Goal: Task Accomplishment & Management: Manage account settings

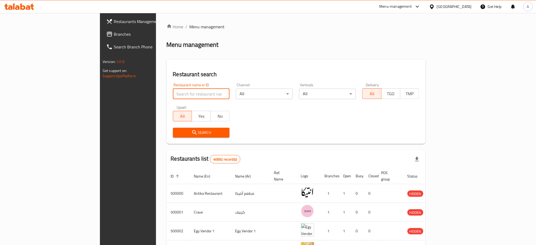
click at [173, 97] on input "search" at bounding box center [201, 94] width 57 height 11
paste input "695885"
type input "695885"
click button "Search" at bounding box center [201, 133] width 57 height 10
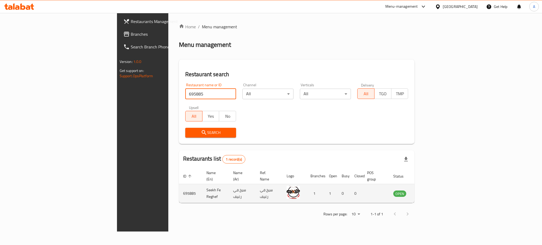
click at [427, 190] on icon "enhanced table" at bounding box center [424, 193] width 6 height 6
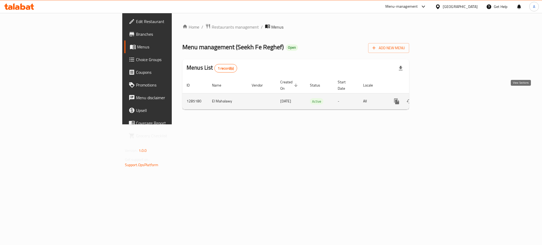
click at [438, 99] on icon "enhanced table" at bounding box center [434, 101] width 6 height 6
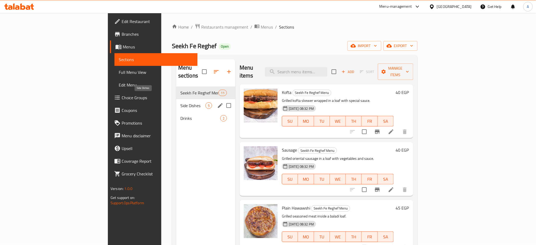
click at [180, 102] on span "Side Dishes" at bounding box center [192, 105] width 25 height 6
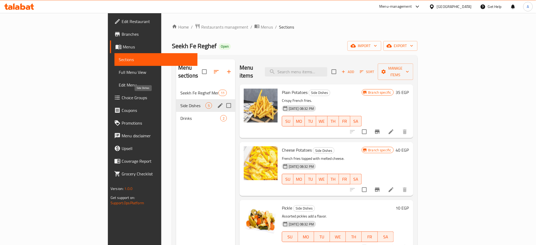
click at [180, 115] on span "Drinks" at bounding box center [200, 118] width 40 height 6
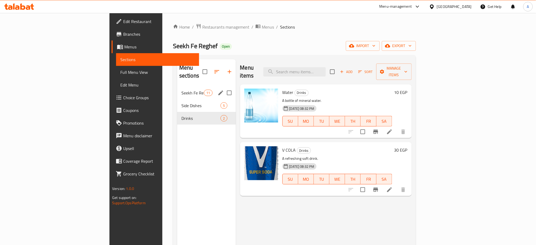
click at [177, 86] on div "Seekh Fe Reghef Menu 11" at bounding box center [206, 92] width 59 height 13
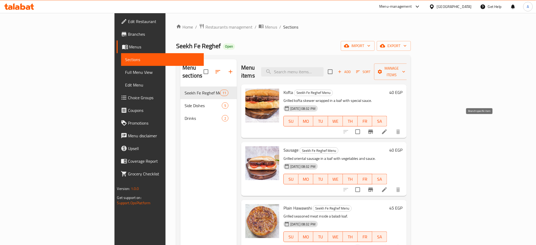
click at [377, 125] on button "Branch-specific-item" at bounding box center [370, 131] width 13 height 13
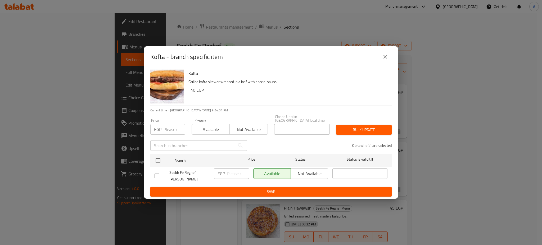
click at [387, 53] on button "close" at bounding box center [385, 57] width 13 height 13
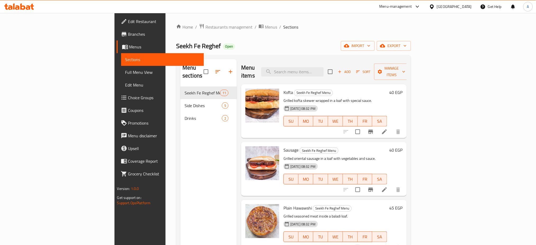
click at [402, 89] on h6 "40 EGP" at bounding box center [395, 92] width 13 height 7
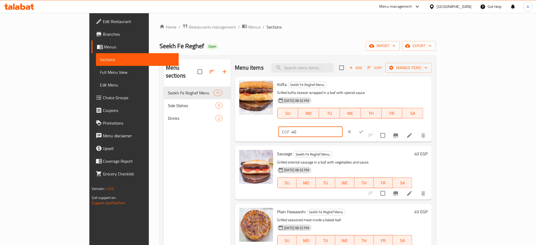
click at [343, 126] on input "40" at bounding box center [317, 131] width 51 height 11
type input "50"
click at [364, 129] on icon "ok" at bounding box center [361, 131] width 5 height 5
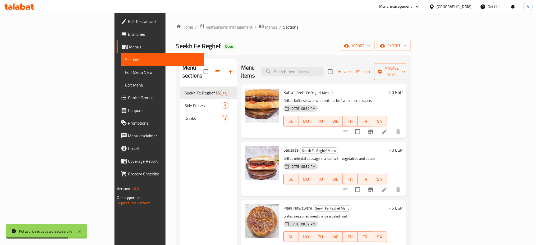
click at [402, 146] on h6 "40 EGP" at bounding box center [395, 149] width 13 height 7
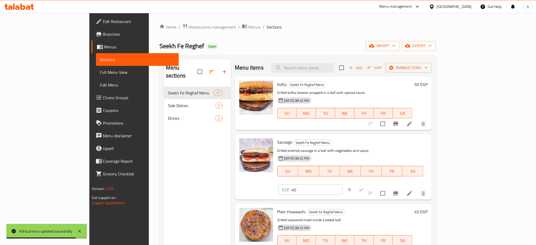
click at [343, 184] on input "40" at bounding box center [317, 189] width 51 height 11
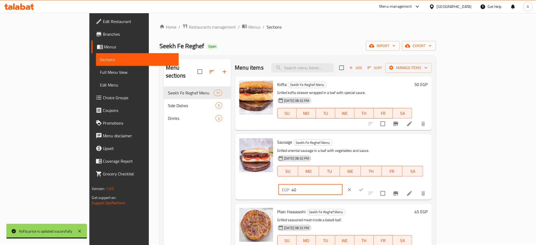
click at [343, 184] on input "40" at bounding box center [317, 189] width 51 height 11
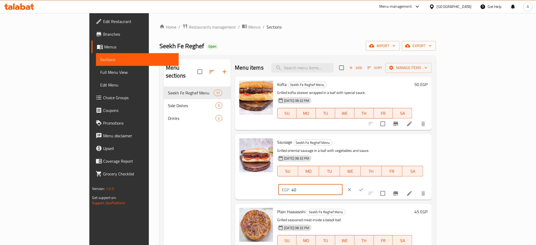
type input "5"
type input "50"
click at [367, 184] on div at bounding box center [355, 190] width 23 height 12
click at [367, 184] on button "ok" at bounding box center [361, 190] width 12 height 12
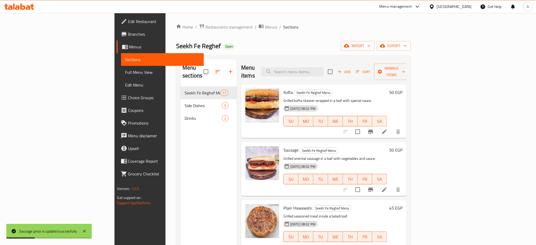
click at [402, 204] on h6 "45 EGP" at bounding box center [395, 207] width 13 height 7
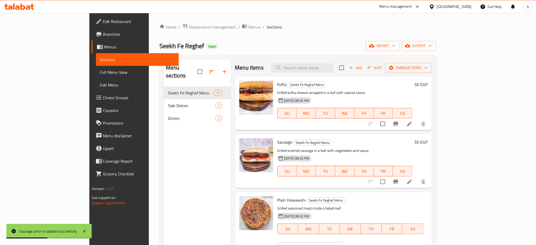
click at [343, 242] on input "45" at bounding box center [317, 247] width 51 height 11
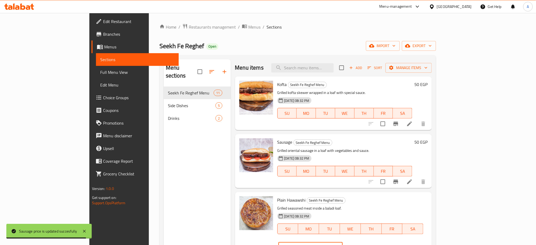
type input "55"
click at [364, 245] on icon "ok" at bounding box center [361, 247] width 5 height 5
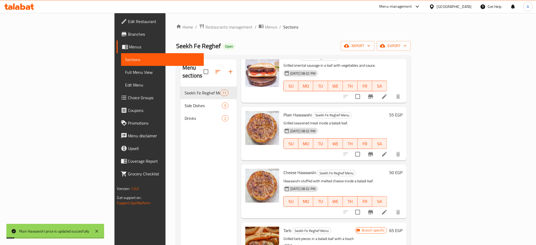
scroll to position [100, 0]
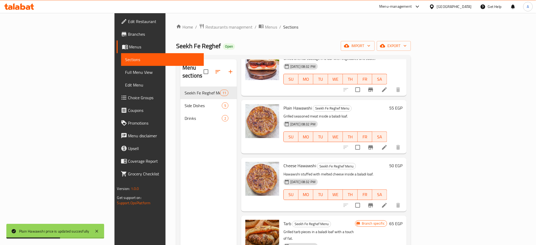
click at [402, 162] on div "50 EGP" at bounding box center [394, 165] width 15 height 7
click at [402, 162] on h6 "50 EGP" at bounding box center [395, 165] width 13 height 7
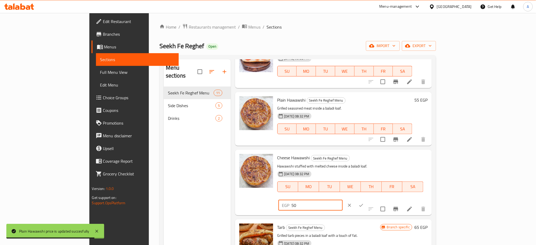
click at [343, 200] on input "50" at bounding box center [317, 205] width 51 height 11
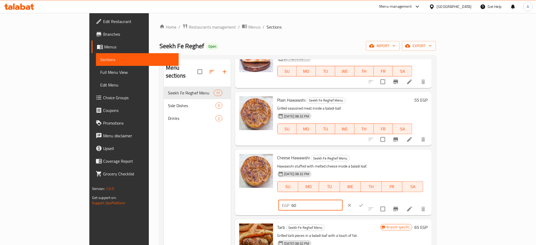
type input "60"
click at [364, 203] on icon "ok" at bounding box center [361, 205] width 5 height 5
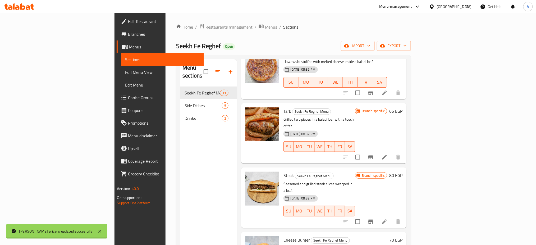
scroll to position [213, 0]
click at [374, 154] on icon "Branch-specific-item" at bounding box center [371, 157] width 6 height 6
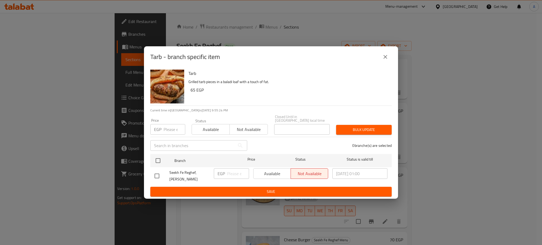
click at [385, 57] on icon "close" at bounding box center [385, 57] width 6 height 6
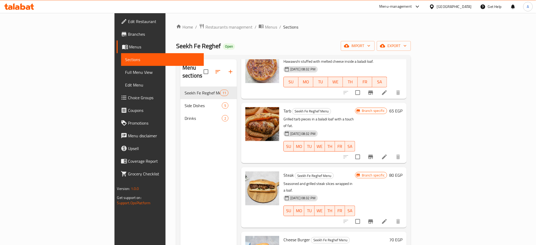
click at [402, 107] on h6 "65 EGP" at bounding box center [395, 110] width 13 height 7
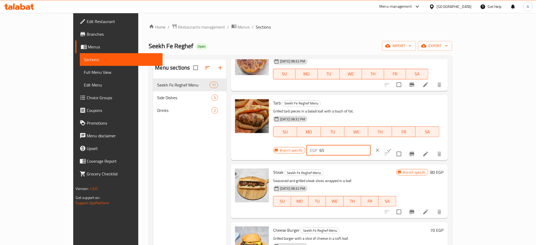
click at [371, 145] on input "65" at bounding box center [345, 150] width 51 height 11
type input "75"
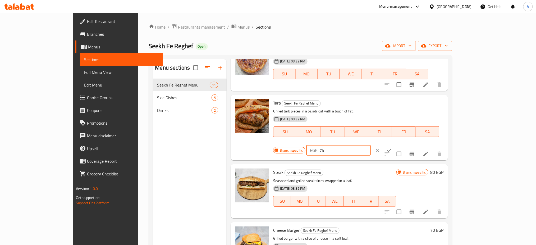
click at [395, 144] on button "ok" at bounding box center [389, 150] width 12 height 12
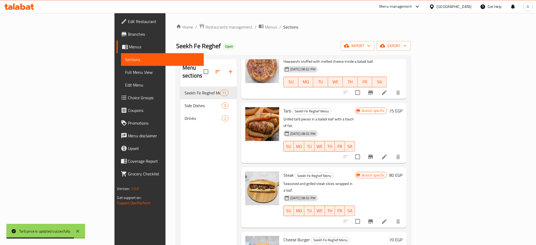
click at [402, 171] on h6 "80 EGP" at bounding box center [395, 174] width 13 height 7
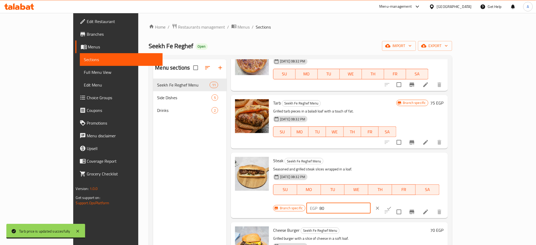
click at [371, 203] on input "80" at bounding box center [345, 208] width 51 height 11
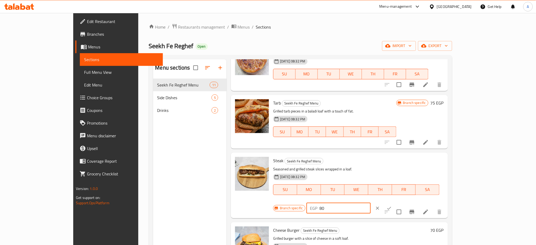
click at [371, 203] on input "80" at bounding box center [345, 208] width 51 height 11
type input "90"
click at [392, 205] on icon "ok" at bounding box center [389, 207] width 5 height 5
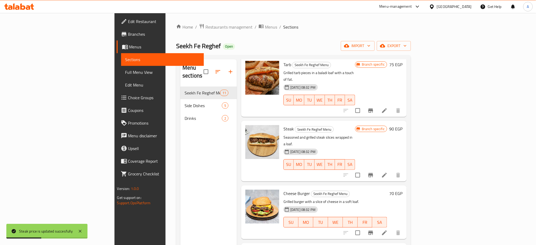
scroll to position [265, 0]
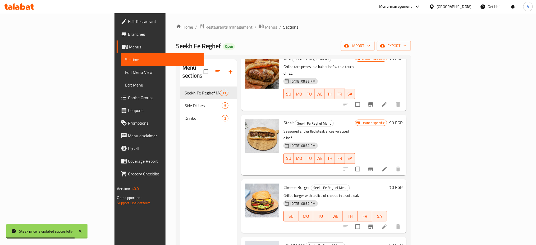
click at [402, 184] on h6 "70 EGP" at bounding box center [395, 187] width 13 height 7
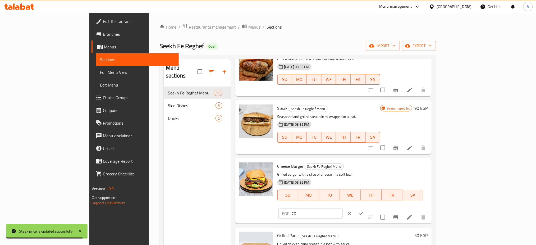
click at [343, 208] on input "70" at bounding box center [317, 213] width 51 height 11
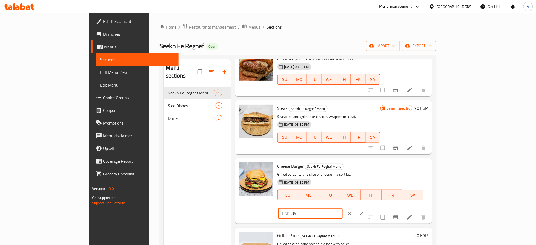
type input "85"
click at [367, 208] on div at bounding box center [355, 214] width 23 height 12
click at [364, 211] on icon "ok" at bounding box center [361, 213] width 5 height 5
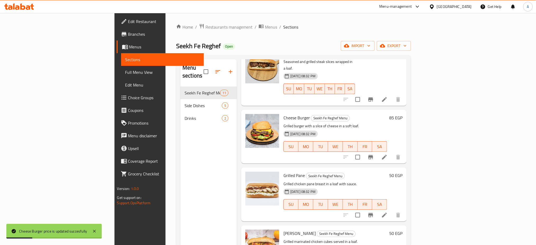
scroll to position [335, 0]
click at [402, 171] on h6 "50 EGP" at bounding box center [395, 174] width 13 height 7
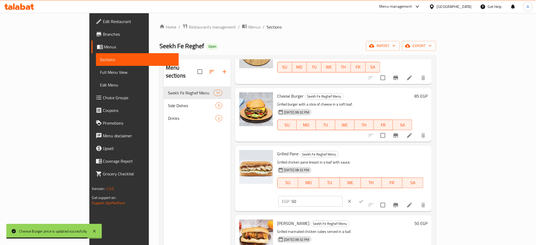
click at [343, 196] on input "50" at bounding box center [317, 201] width 51 height 11
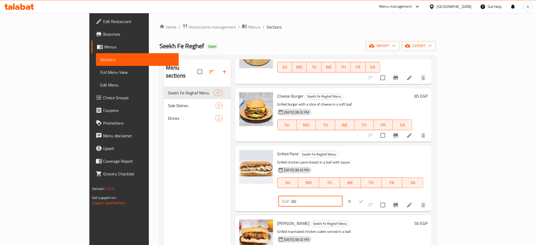
type input "60"
click at [364, 199] on icon "ok" at bounding box center [361, 201] width 5 height 5
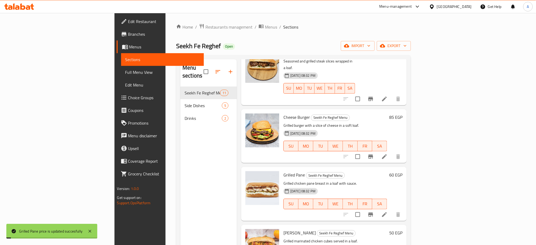
scroll to position [404, 0]
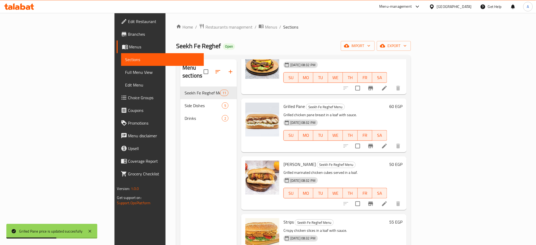
click at [402, 161] on h6 "50 EGP" at bounding box center [395, 164] width 13 height 7
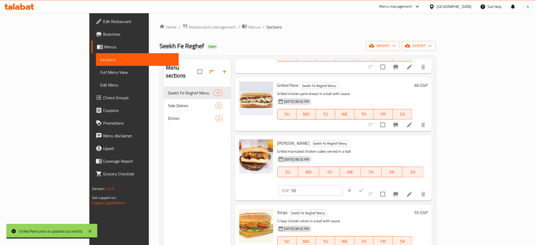
click at [343, 185] on input "50" at bounding box center [317, 190] width 51 height 11
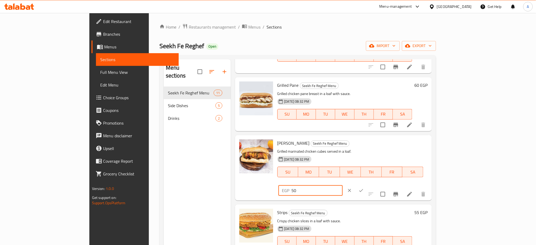
click at [343, 185] on input "50" at bounding box center [317, 190] width 51 height 11
type input "60"
click at [364, 188] on icon "ok" at bounding box center [361, 190] width 5 height 5
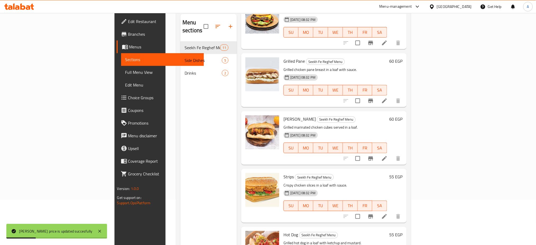
scroll to position [49, 0]
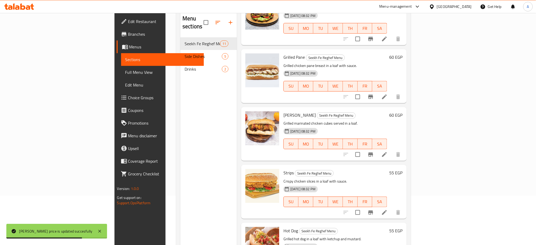
click at [402, 169] on h6 "55 EGP" at bounding box center [395, 172] width 13 height 7
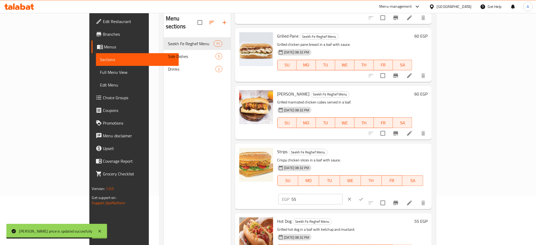
click at [343, 194] on input "55" at bounding box center [317, 199] width 51 height 11
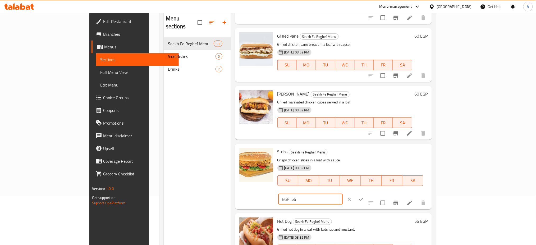
type input "6"
type input "60"
click at [364, 196] on icon "ok" at bounding box center [361, 198] width 5 height 5
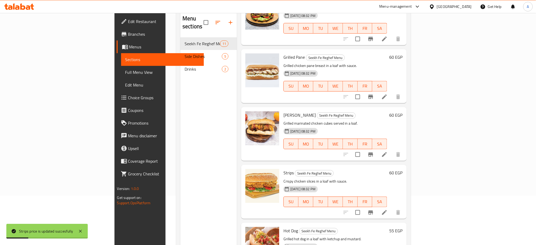
click at [402, 227] on h6 "55 EGP" at bounding box center [395, 230] width 13 height 7
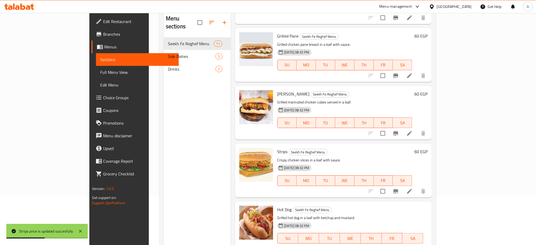
scroll to position [51, 0]
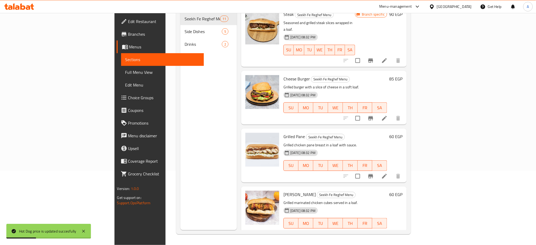
scroll to position [0, 0]
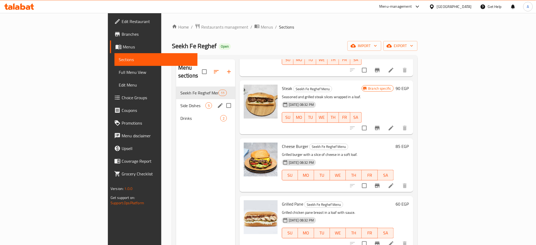
click at [180, 102] on span "Side Dishes" at bounding box center [192, 105] width 25 height 6
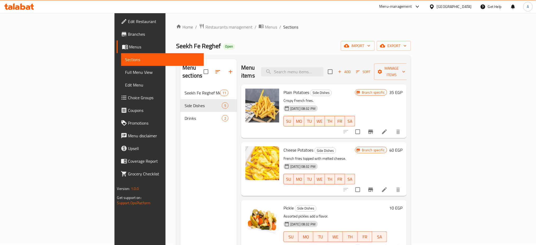
click at [402, 146] on h6 "40 EGP" at bounding box center [395, 149] width 13 height 7
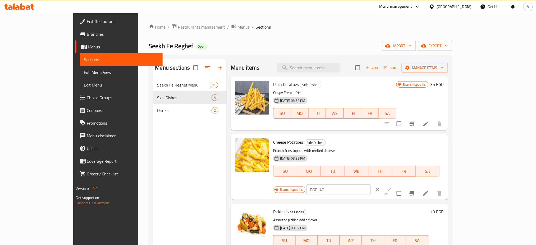
click at [371, 184] on input "40" at bounding box center [345, 189] width 51 height 11
type input "55"
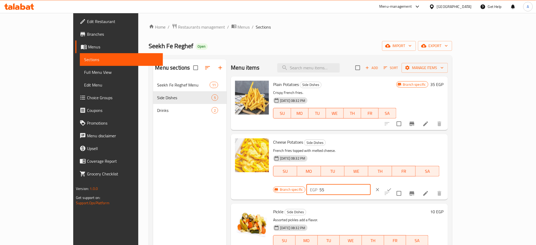
click at [392, 187] on icon "ok" at bounding box center [389, 189] width 5 height 5
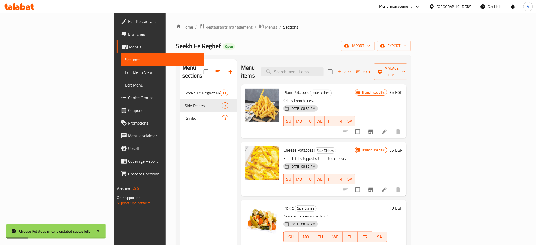
click at [402, 89] on h6 "35 EGP" at bounding box center [395, 92] width 13 height 7
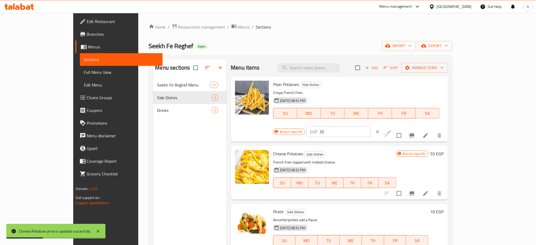
click at [371, 126] on input "35" at bounding box center [345, 131] width 51 height 11
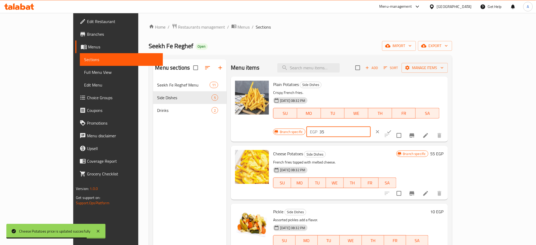
click at [371, 126] on input "35" at bounding box center [345, 131] width 51 height 11
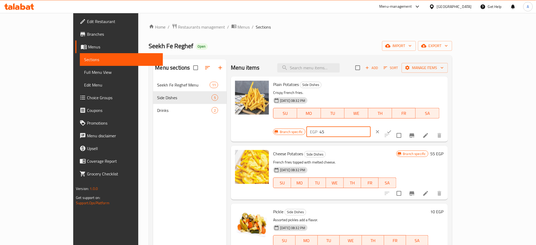
type input "45"
click at [392, 129] on icon "ok" at bounding box center [389, 131] width 5 height 5
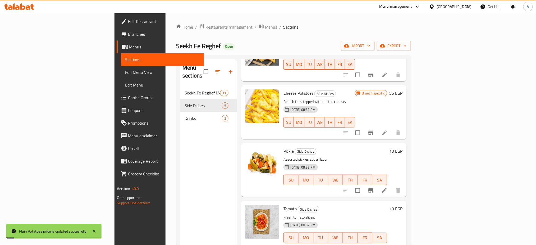
scroll to position [57, 0]
click at [402, 147] on h6 "10 EGP" at bounding box center [395, 150] width 13 height 7
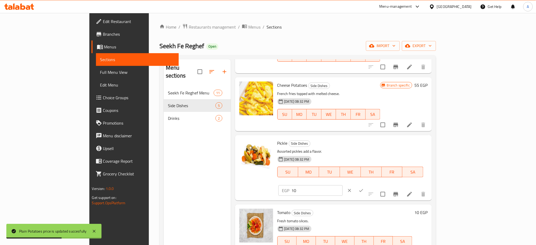
click at [343, 185] on input "10" at bounding box center [317, 190] width 51 height 11
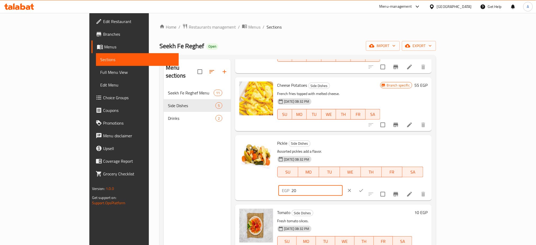
type input "20"
click at [367, 185] on button "ok" at bounding box center [361, 191] width 12 height 12
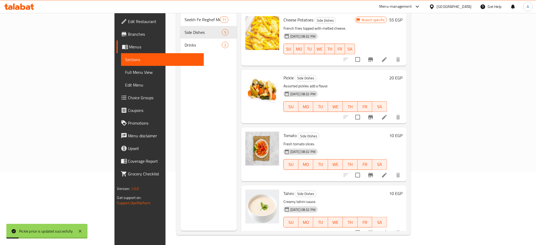
scroll to position [74, 0]
click at [402, 131] on h6 "10 EGP" at bounding box center [395, 134] width 13 height 7
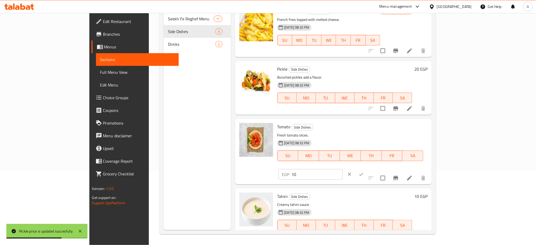
click at [343, 169] on input "10" at bounding box center [317, 174] width 51 height 11
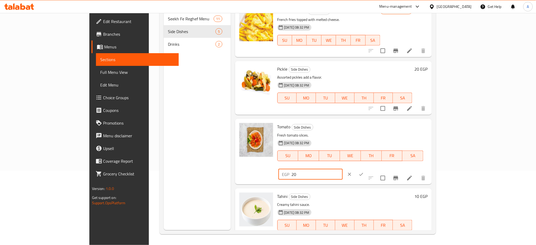
type input "20"
click at [364, 172] on icon "ok" at bounding box center [361, 174] width 5 height 5
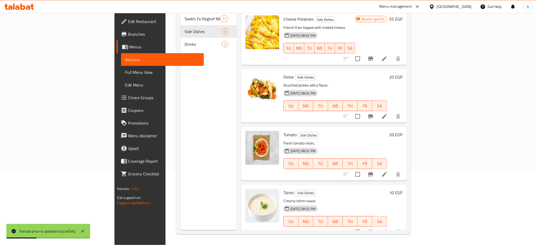
click at [402, 189] on h6 "10 EGP" at bounding box center [395, 192] width 13 height 7
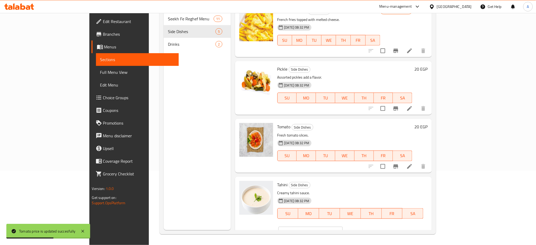
click at [343, 227] on input "10" at bounding box center [317, 232] width 51 height 11
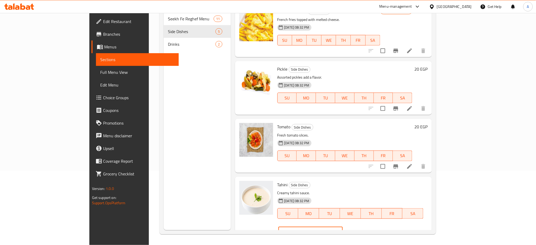
type input "15"
click at [367, 226] on button "ok" at bounding box center [361, 232] width 12 height 12
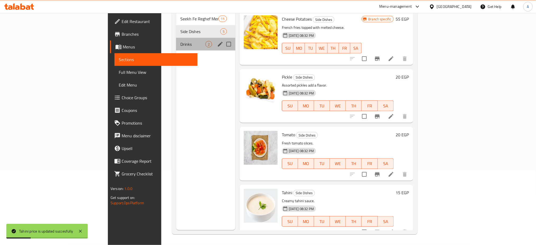
click at [180, 41] on span "Drinks" at bounding box center [192, 44] width 25 height 6
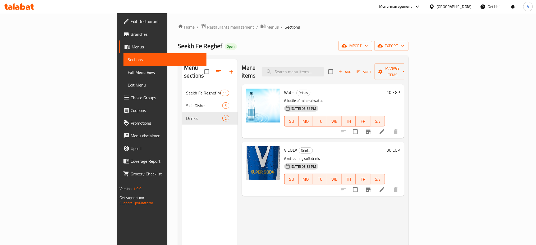
click at [230, 70] on icon "button" at bounding box center [232, 72] width 4 height 4
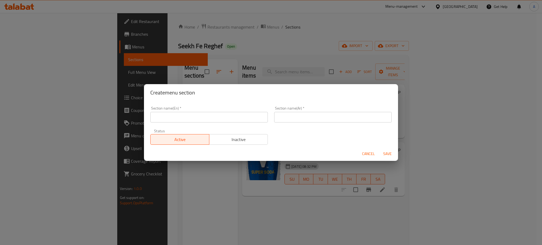
click at [223, 139] on span "Inactive" at bounding box center [238, 140] width 54 height 8
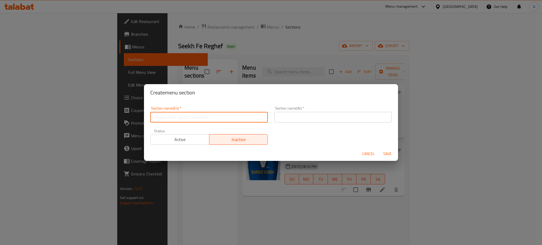
click at [214, 114] on input "text" at bounding box center [208, 117] width 117 height 11
type input "Meals"
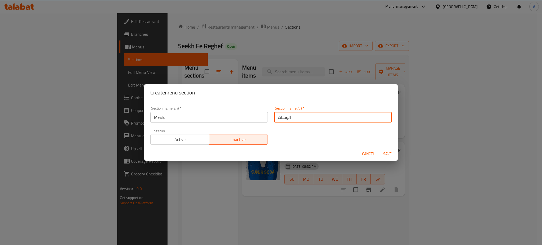
type input "الوجبات"
click at [387, 155] on span "Save" at bounding box center [387, 153] width 13 height 7
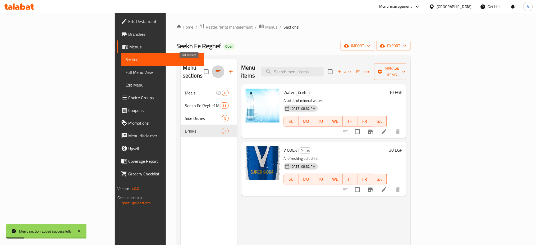
click at [215, 70] on icon "button" at bounding box center [218, 71] width 6 height 6
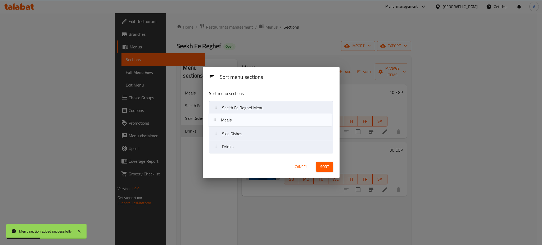
drag, startPoint x: 239, startPoint y: 112, endPoint x: 239, endPoint y: 126, distance: 14.0
click at [239, 126] on nav "Meals Seekh Fe Reghef Menu Side Dishes Drinks" at bounding box center [271, 127] width 124 height 52
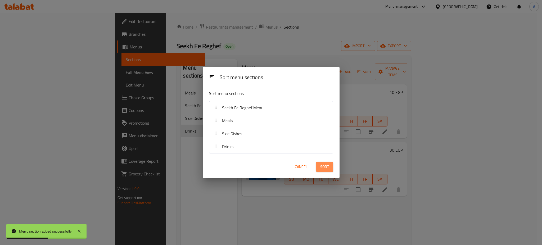
click at [325, 166] on span "Sort" at bounding box center [324, 166] width 9 height 7
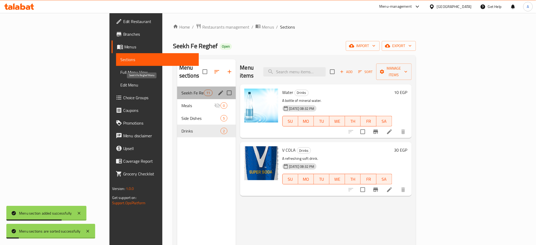
click at [181, 90] on span "Seekh Fe Reghef Menu" at bounding box center [192, 93] width 22 height 6
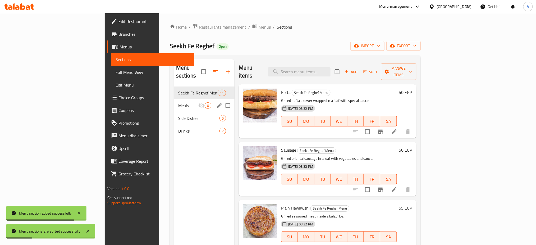
click at [178, 102] on span "Meals" at bounding box center [188, 105] width 20 height 6
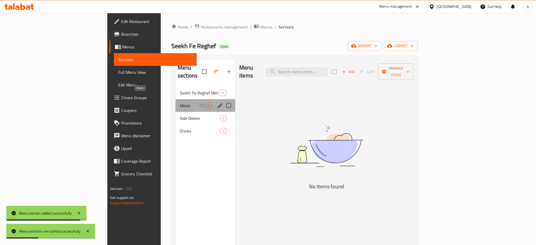
click at [180, 102] on span "Meals" at bounding box center [189, 105] width 19 height 6
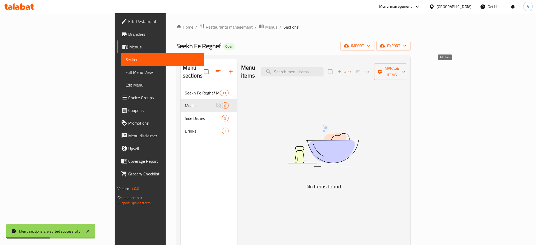
click at [342, 69] on icon "button" at bounding box center [339, 71] width 5 height 5
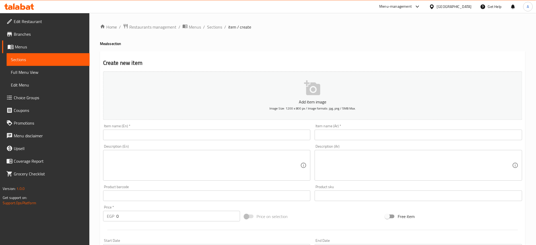
click at [411, 32] on div "Home / Restaurants management / Menus / Sections / item / create Meals section …" at bounding box center [312, 194] width 425 height 340
click at [130, 161] on textarea at bounding box center [204, 165] width 194 height 25
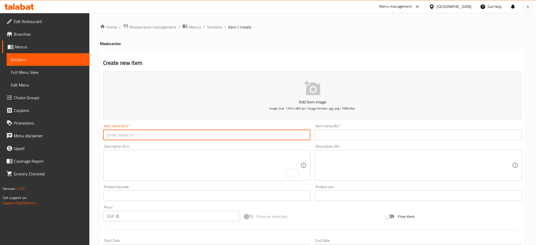
click at [138, 136] on input "text" at bounding box center [207, 135] width 208 height 11
type input "،"
type input "Kofta Meal"
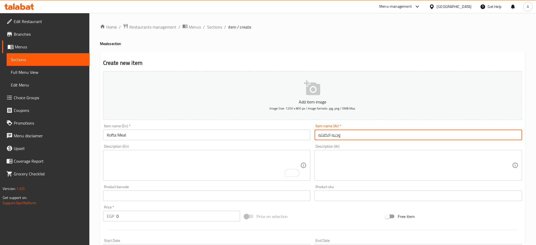
type input "وجبه الكفته"
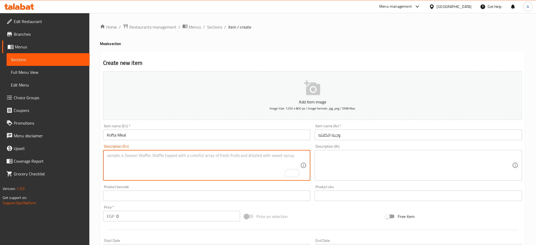
paste textarea "1 kg Kofta, 2 Fries, 8 Salads, 8 Bread"
type textarea "1 kg Kofta, 2 Fries, 8 Salads, 8 Bread"
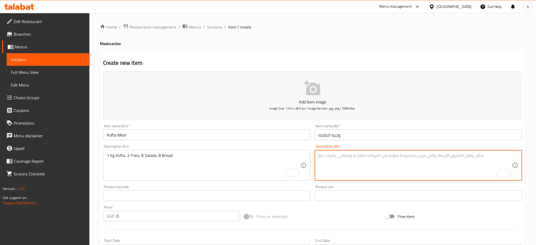
click at [367, 172] on textarea "To enrich screen reader interactions, please activate Accessibility in Grammarl…" at bounding box center [415, 165] width 194 height 25
paste textarea "كيلو كفتة، ٢ بطاطس، ٨ سلطة، ٨ عيش"
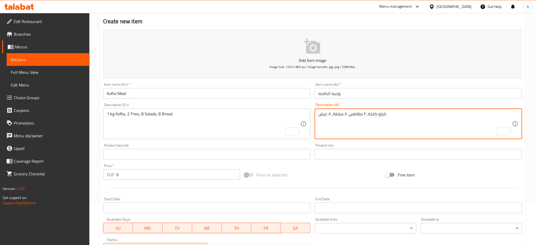
scroll to position [42, 0]
type textarea "كيلو كفتة، ٢ بطاطس، ٨ سلطة، ٨ عيش"
click at [150, 176] on input "0" at bounding box center [178, 174] width 124 height 11
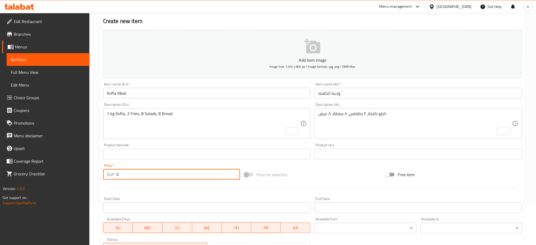
click at [150, 176] on input "0" at bounding box center [178, 174] width 124 height 11
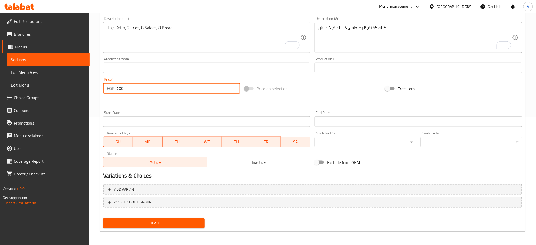
type input "700"
click at [162, 220] on span "Create" at bounding box center [153, 223] width 93 height 7
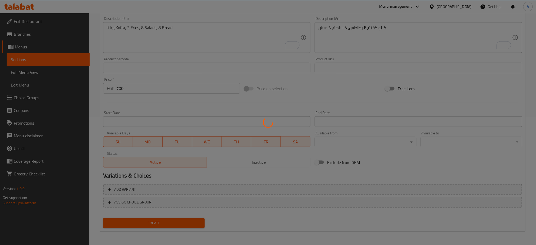
type input "0"
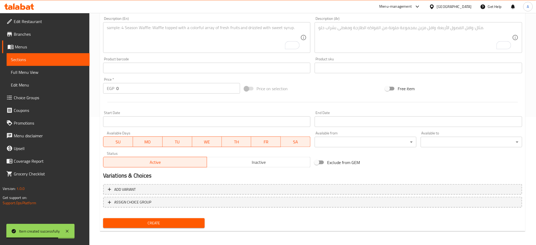
scroll to position [0, 0]
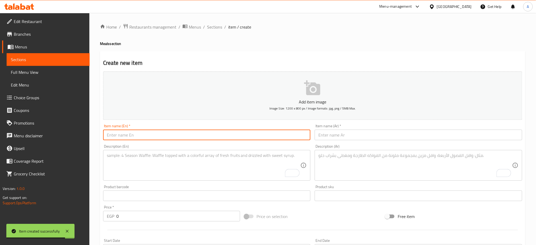
click at [128, 132] on input "text" at bounding box center [207, 135] width 208 height 11
click at [125, 151] on div "Description (En)" at bounding box center [207, 165] width 208 height 31
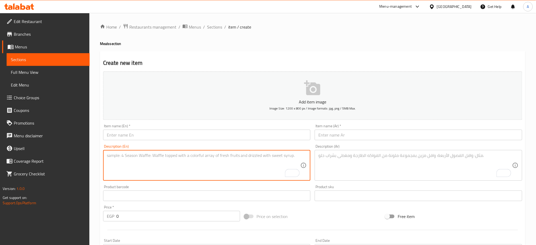
paste textarea "1 kg Sausage, 2 Fries, 8 Salads, 8 Bread"
type textarea "1 kg Sausage, 2 Fries, 8 Salads, 8 Bread"
click at [378, 153] on textarea "To enrich screen reader interactions, please activate Accessibility in Grammarl…" at bounding box center [415, 165] width 194 height 25
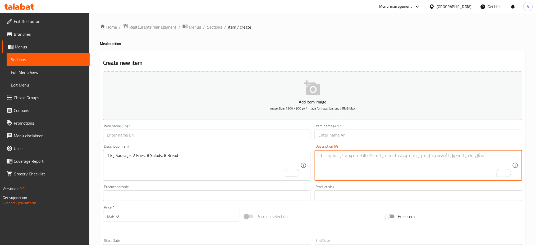
paste textarea "كيلو سجق، ٢ بطاطس، ٨ سلطة، ٨ عيش"
type textarea "كيلو سجق، ٢ بطاطس، ٨ سلطة، ٨ عيش"
click at [124, 157] on textarea "1 kg Sausage, 2 Fries, 8 Salads, 8 Bread" at bounding box center [204, 165] width 194 height 25
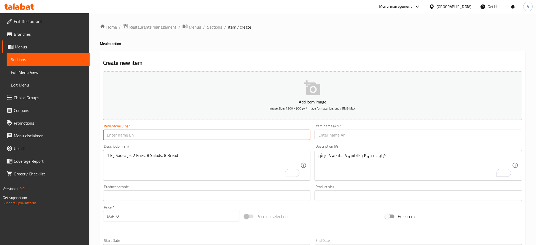
click at [135, 135] on input "text" at bounding box center [207, 135] width 208 height 11
paste input "Sausage"
type input "Sausage Meal"
click at [361, 137] on input "text" at bounding box center [419, 135] width 208 height 11
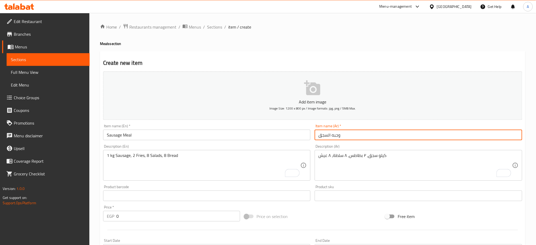
type input "وجبه السجق"
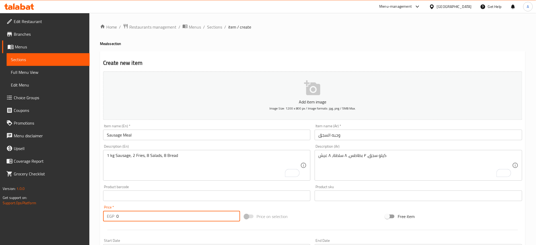
click at [118, 218] on input "0" at bounding box center [178, 216] width 124 height 11
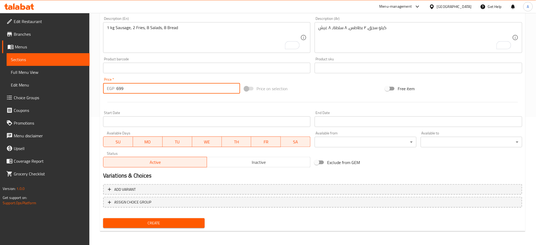
type input "699"
click at [121, 220] on span "Create" at bounding box center [153, 223] width 93 height 7
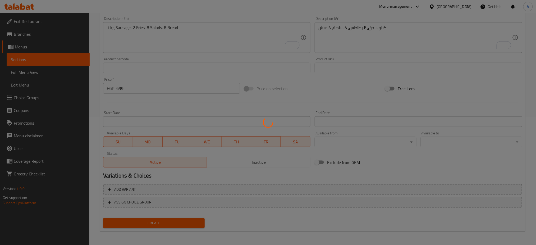
type input "0"
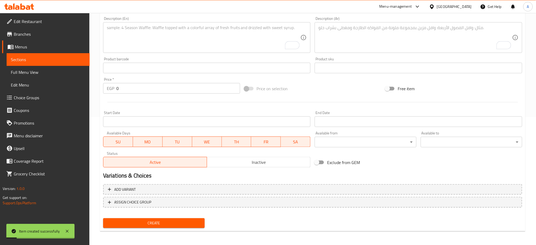
scroll to position [0, 0]
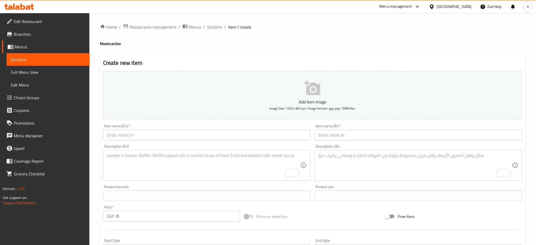
click at [393, 161] on textarea "To enrich screen reader interactions, please activate Accessibility in Grammarl…" at bounding box center [415, 165] width 194 height 25
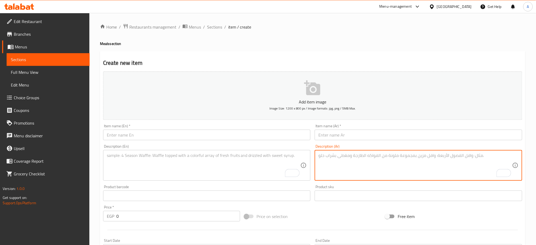
click at [198, 158] on textarea "To enrich screen reader interactions, please activate Accessibility in Grammarl…" at bounding box center [204, 165] width 194 height 25
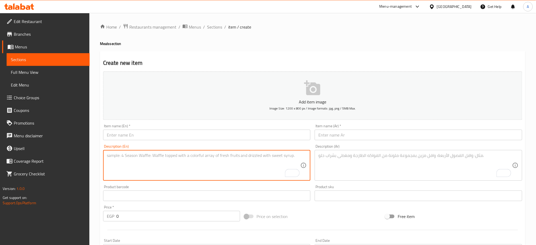
paste textarea "1 kg Torb (Kofta wrapped in fat), 2 Fries, 8 Salads, 8 Bread"
drag, startPoint x: 162, startPoint y: 155, endPoint x: 124, endPoint y: 156, distance: 38.1
click at [124, 156] on textarea "1 kg Torb (Kofta wrapped in fat), 2 Fries, 8 Salads, 8 Bread" at bounding box center [204, 165] width 194 height 25
type textarea "1 kg Torb, 2 Fries, 8 Salads, 8 Bread"
click at [144, 135] on input "text" at bounding box center [207, 135] width 208 height 11
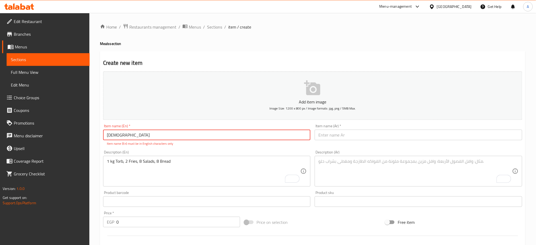
type input "ل"
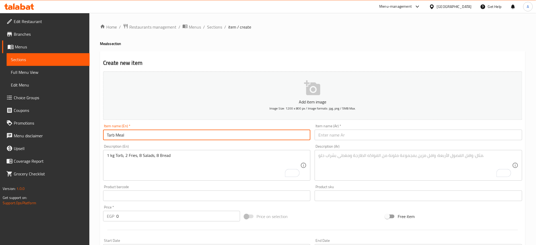
type input "Tarb Meal"
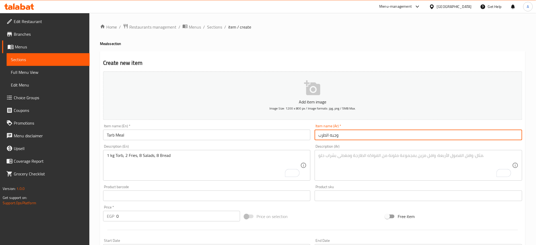
type input "وجبه الطرب"
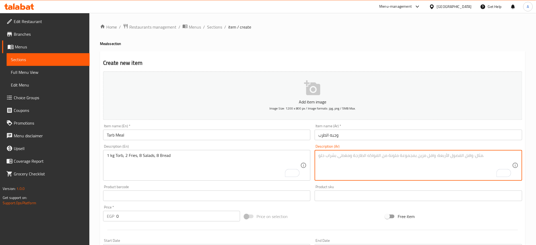
click at [348, 165] on textarea "To enrich screen reader interactions, please activate Accessibility in Grammarl…" at bounding box center [415, 165] width 194 height 25
paste textarea "كيلو طرب، ٢ بطاطس، ٨ سلطة، ٨ عيش"
type textarea "كيلو طرب، ٢ بطاطس، ٨ سلطة، ٨ عيش"
click at [147, 221] on input "0" at bounding box center [178, 216] width 124 height 11
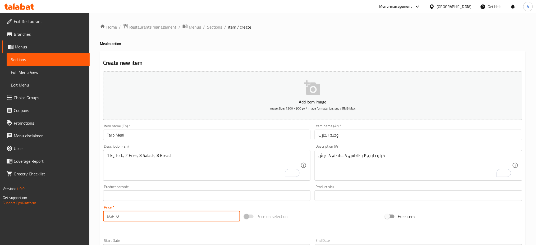
click at [147, 221] on input "0" at bounding box center [178, 216] width 124 height 11
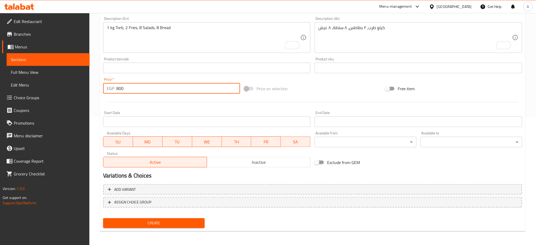
type input "800"
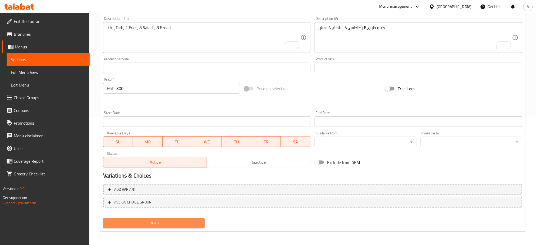
click at [180, 222] on span "Create" at bounding box center [153, 223] width 93 height 7
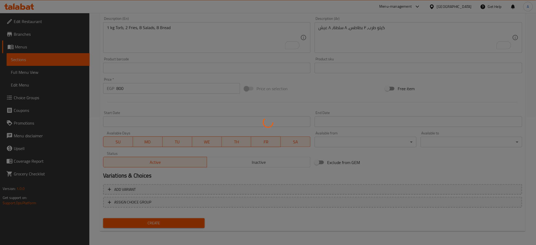
type input "0"
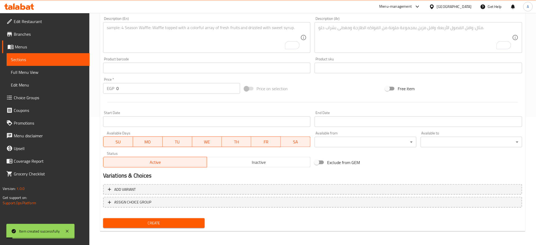
scroll to position [0, 0]
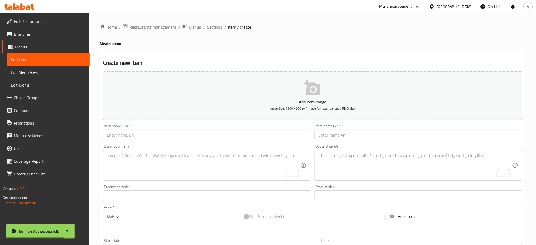
click at [441, 183] on div "Product sku Product sku" at bounding box center [419, 193] width 212 height 20
click at [161, 165] on textarea "To enrich screen reader interactions, please activate Accessibility in Grammarl…" at bounding box center [204, 165] width 194 height 25
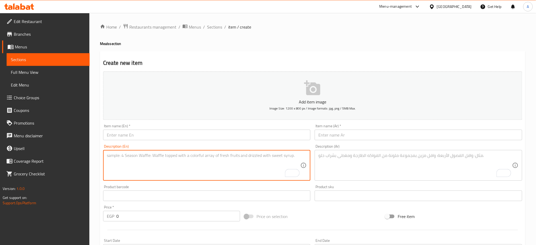
paste textarea "1 kg Steak, 2 Fries, 8 Salads, 8 Bread"
type textarea "1 kg Steak, 2 Fries, 8 Salads, 8 Bread"
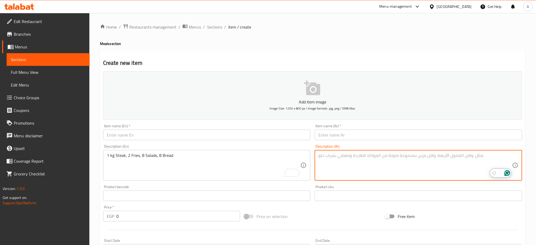
paste textarea "كيلو ستيك، ٢ بطاطس، ٨ سلطة، ٨ عيش"
type textarea "كيلو ستيك، ٢ بطاطس، ٨ سلطة، ٨ عيش"
click at [152, 137] on input "text" at bounding box center [207, 135] width 208 height 11
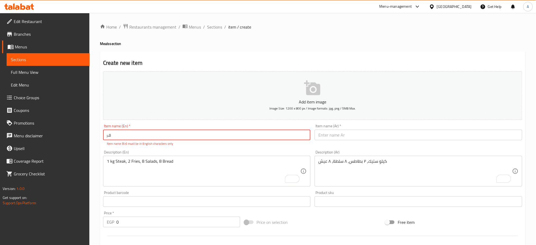
type input "ٍ"
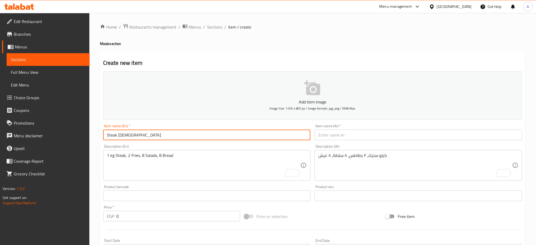
type input "Steak [DEMOGRAPHIC_DATA]"
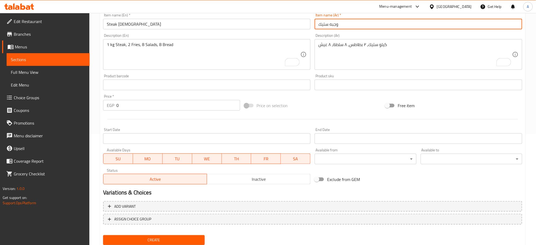
scroll to position [128, 0]
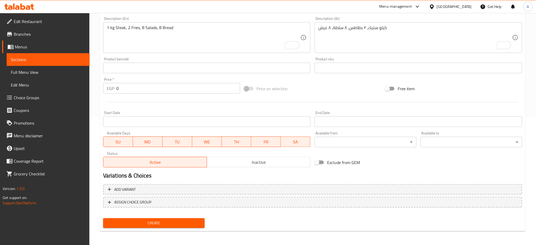
type input "وجبه ستيك"
click at [143, 92] on input "0" at bounding box center [178, 88] width 124 height 11
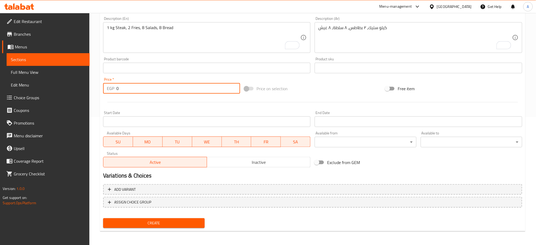
click at [143, 92] on input "0" at bounding box center [178, 88] width 124 height 11
type input "80"
type input "800"
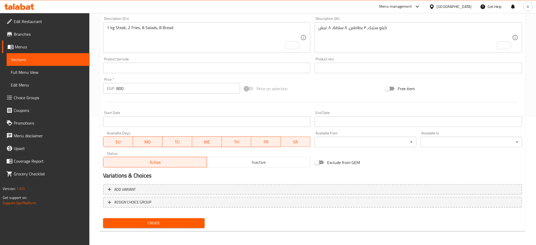
click at [141, 216] on div "Create" at bounding box center [154, 223] width 106 height 14
click at [138, 222] on span "Create" at bounding box center [153, 223] width 93 height 7
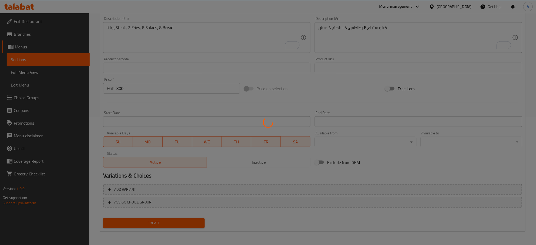
type input "0"
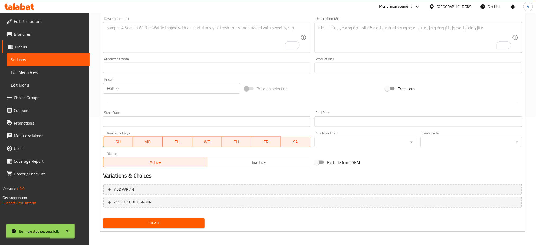
click at [412, 59] on div "Product sku Product sku" at bounding box center [419, 65] width 208 height 16
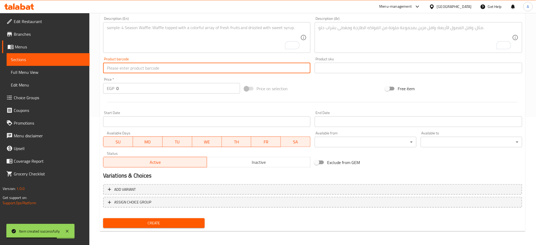
click at [181, 70] on input "text" at bounding box center [207, 68] width 208 height 11
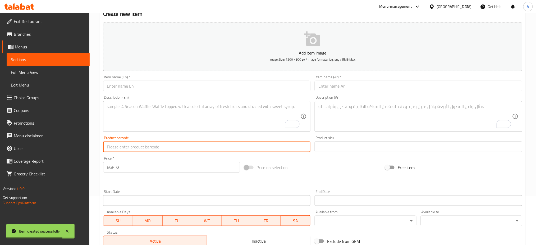
scroll to position [45, 0]
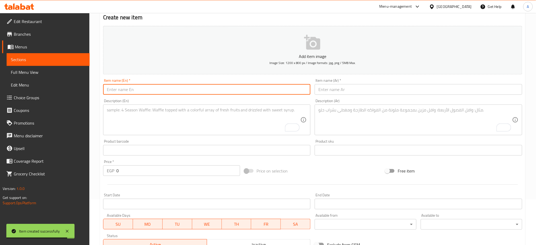
click at [136, 87] on input "text" at bounding box center [207, 89] width 208 height 11
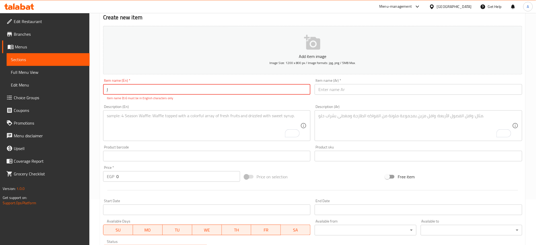
type input "ٍ"
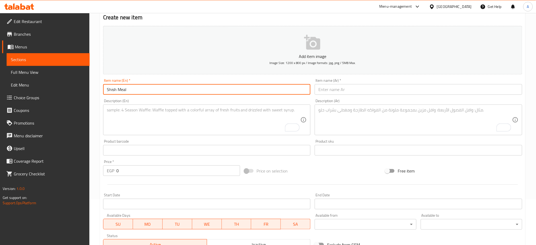
type input "Shish Meal"
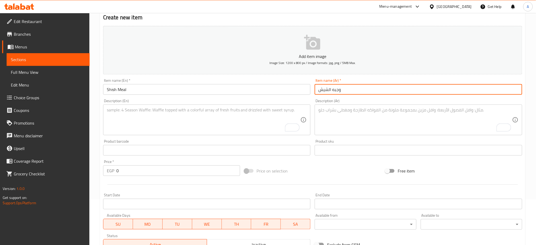
type input "وجبه الشيش"
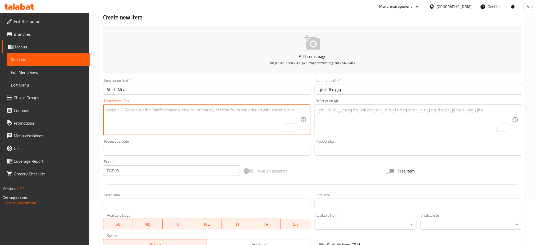
paste textarea "1 kg [PERSON_NAME], 2 Fries, 8 Salads, 8 Bread"
type textarea "1 kg [PERSON_NAME], 2 Fries, 8 Salads, 8 Bread"
click at [347, 112] on textarea "To enrich screen reader interactions, please activate Accessibility in Grammarl…" at bounding box center [415, 119] width 194 height 25
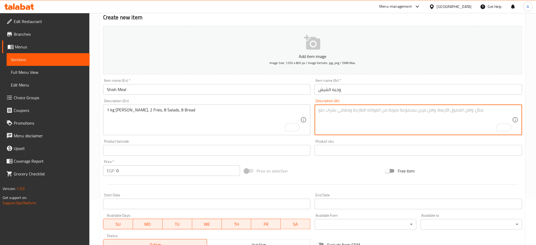
paste textarea "كيلو شيش، ٢ بطاطس، ٨ سلطة، ٨ عيش"
type textarea "كيلو شيش، ٢ بطاطس، ٨ سلطة، ٨ عيش"
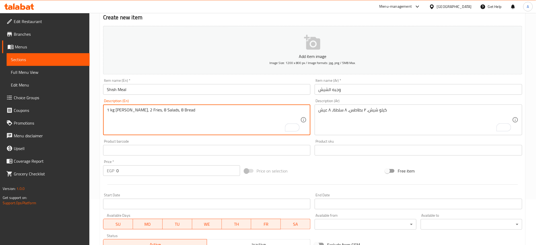
click at [130, 108] on textarea "1 kg [PERSON_NAME], 2 Fries, 8 Salads, 8 Bread" at bounding box center [204, 119] width 194 height 25
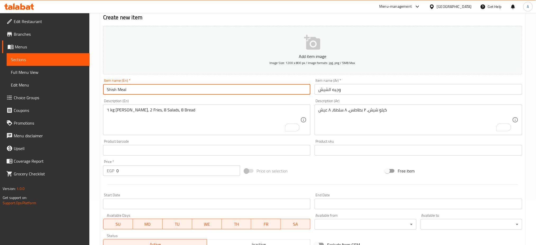
click at [117, 88] on input "Shish Meal" at bounding box center [207, 89] width 208 height 11
paste input "Tawook"
type input "Shish Tawook Meal"
drag, startPoint x: 349, startPoint y: 90, endPoint x: 344, endPoint y: 90, distance: 4.5
click at [345, 90] on input "وجبه الشيش" at bounding box center [419, 89] width 208 height 11
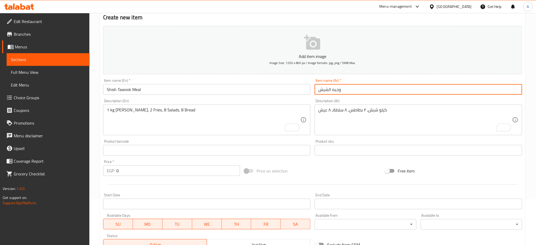
click at [319, 91] on input "وجبه الشيش" at bounding box center [419, 89] width 208 height 11
click at [356, 91] on input "وجبه الشيش" at bounding box center [419, 89] width 208 height 11
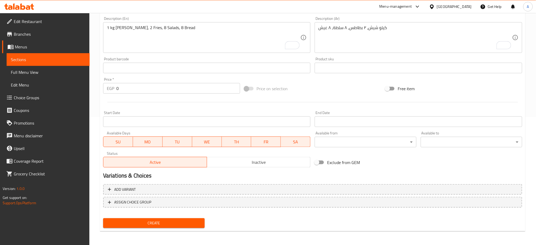
type input "وجبه [PERSON_NAME]"
click at [154, 223] on span "Create" at bounding box center [153, 223] width 93 height 7
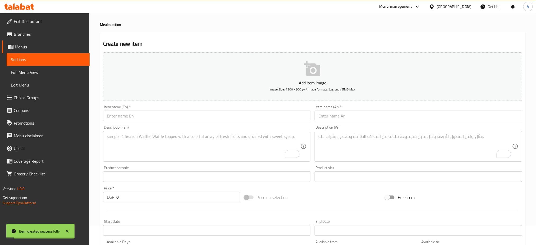
scroll to position [18, 0]
click at [156, 118] on input "text" at bounding box center [207, 117] width 208 height 11
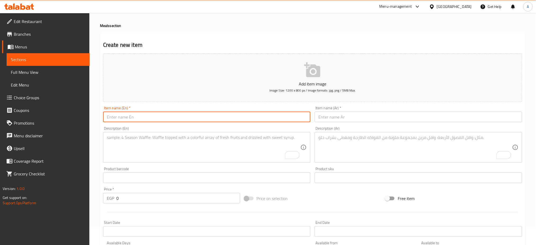
click at [150, 144] on textarea "To enrich screen reader interactions, please activate Accessibility in Grammarl…" at bounding box center [204, 147] width 194 height 25
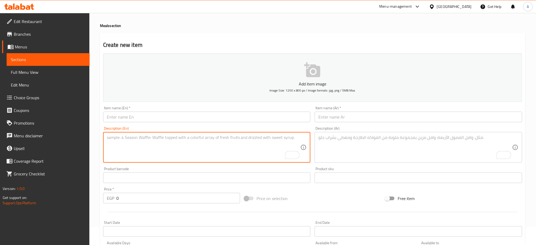
paste textarea "1 kg Chicken Pane, 2 Fries, 8 Salads, 8 Bread"
type textarea "1 kg Chicken Pane, 2 Fries, 8 Salads, 8 Bread"
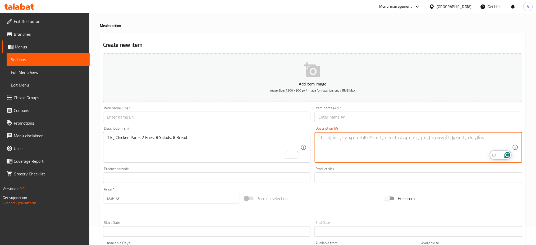
paste textarea "كيلو بانية، ٢ بطاطس، ٨ سلطة، ٨ عيش"
type textarea "كيلو بانية، ٢ بطاطس، ٨ سلطة، ٨ عيش"
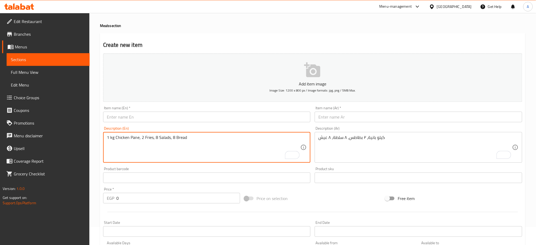
drag, startPoint x: 139, startPoint y: 138, endPoint x: 115, endPoint y: 139, distance: 23.9
click at [125, 118] on input "text" at bounding box center [207, 117] width 208 height 11
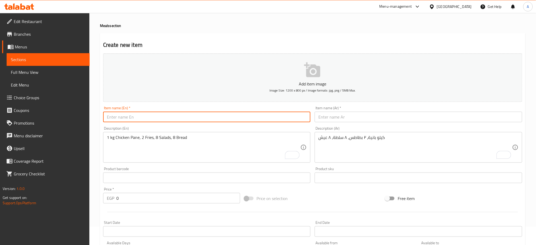
paste input "Chicken Pane"
type input "Chicken Pane Meal"
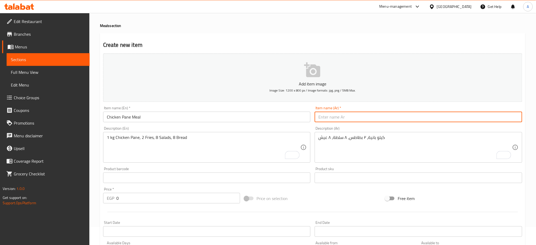
click at [352, 116] on input "text" at bounding box center [419, 117] width 208 height 11
type input "وجبه دجاج بانيه"
click at [147, 192] on div "Price   * EGP 0 Price *" at bounding box center [171, 195] width 137 height 16
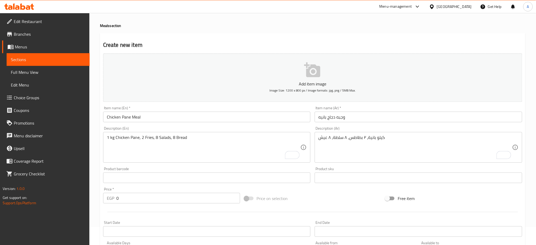
click at [127, 198] on input "0" at bounding box center [178, 198] width 124 height 11
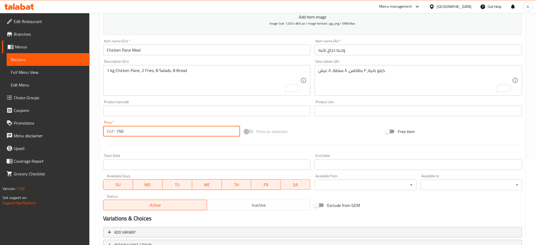
scroll to position [128, 0]
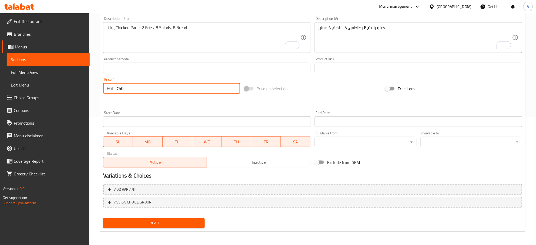
type input "750"
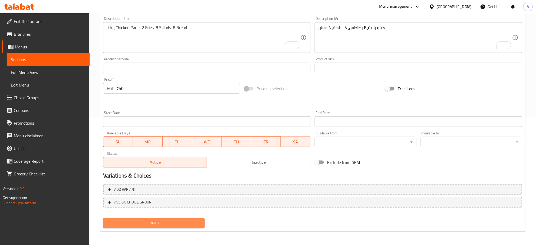
drag, startPoint x: 151, startPoint y: 227, endPoint x: 153, endPoint y: 224, distance: 3.4
click at [151, 227] on button "Create" at bounding box center [154, 223] width 102 height 10
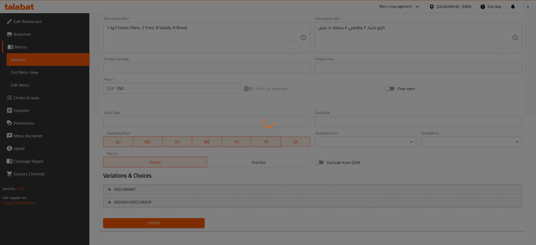
type input "0"
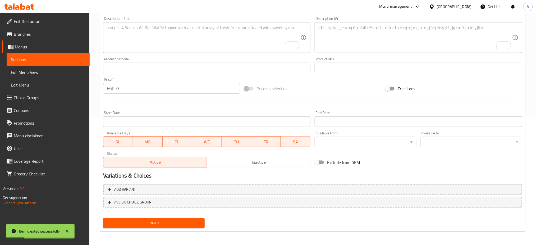
scroll to position [0, 0]
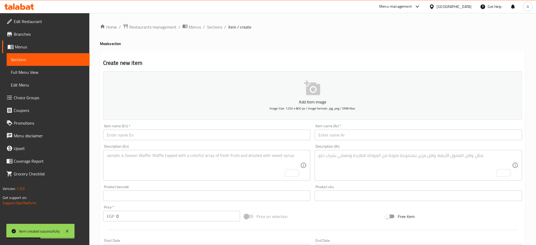
click at [173, 165] on textarea "To enrich screen reader interactions, please activate Accessibility in Grammarl…" at bounding box center [204, 165] width 194 height 25
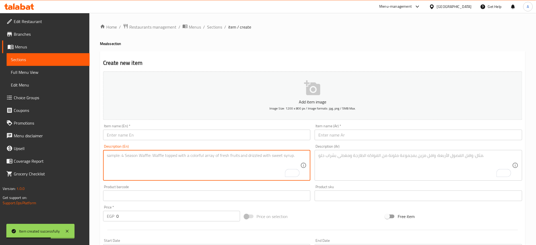
paste textarea "1 kg Chicken Strips, 4 Coleslaw, 4 Bread"
type textarea "1 kg Chicken Strips, 4 Coleslaw, 4 Bread"
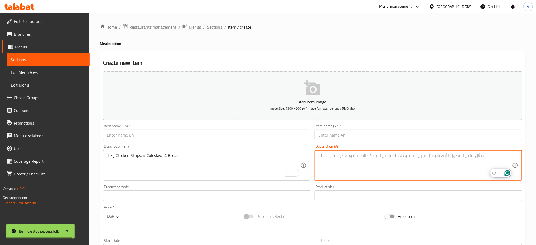
paste textarea "كيلو استربس، ٤ كولسلو، ٤ عيش"
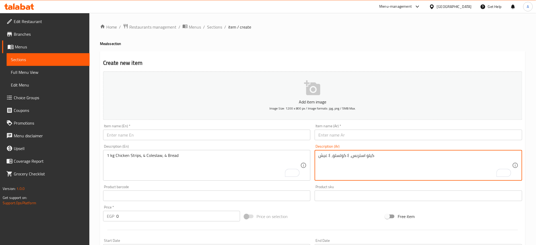
type textarea "كيلو استربس، ٤ كولسلو، ٤ عيش"
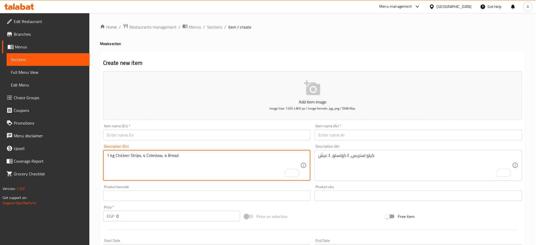
drag, startPoint x: 140, startPoint y: 154, endPoint x: 115, endPoint y: 156, distance: 25.2
click at [124, 133] on input "text" at bounding box center [207, 135] width 208 height 11
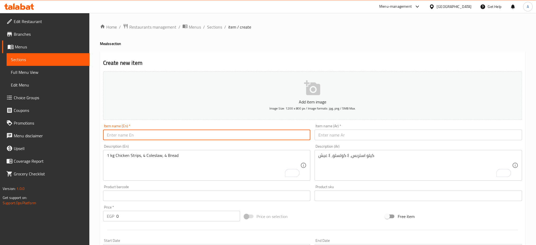
paste input "Chicken Strips"
type input "Chicken Strips Meal"
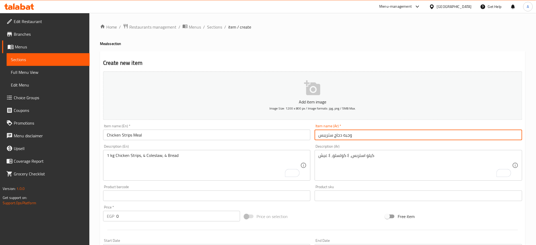
type input "وجبه دجاج ستريبس"
click at [142, 217] on input "0" at bounding box center [178, 216] width 124 height 11
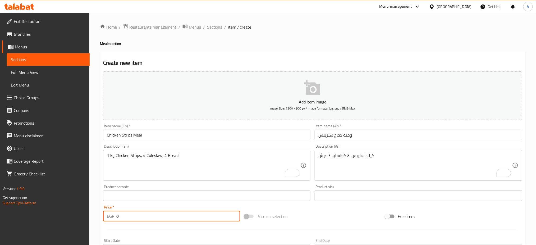
click at [142, 217] on input "0" at bounding box center [178, 216] width 124 height 11
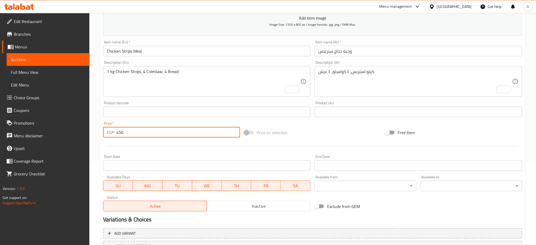
scroll to position [128, 0]
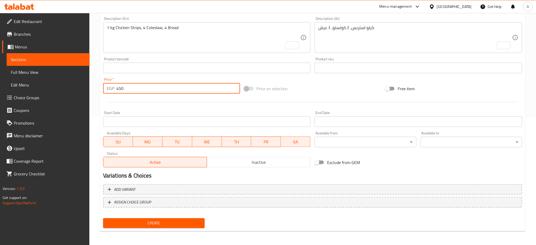
type input "450"
click at [149, 218] on button "Create" at bounding box center [154, 223] width 102 height 10
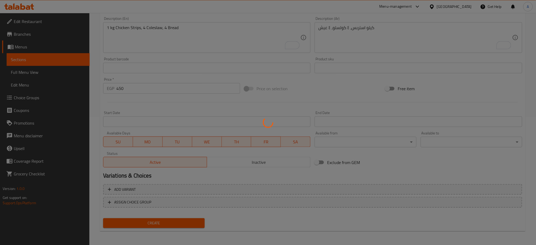
type input "0"
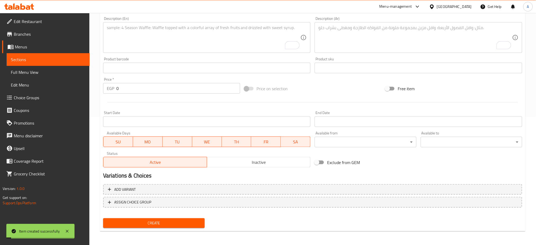
scroll to position [0, 0]
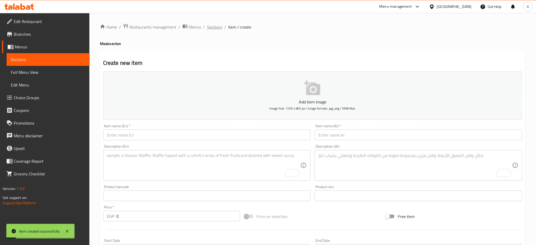
click at [218, 24] on span "Sections" at bounding box center [214, 27] width 15 height 6
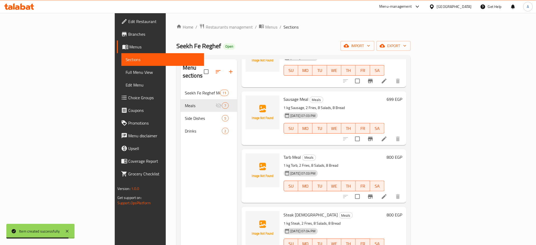
scroll to position [48, 0]
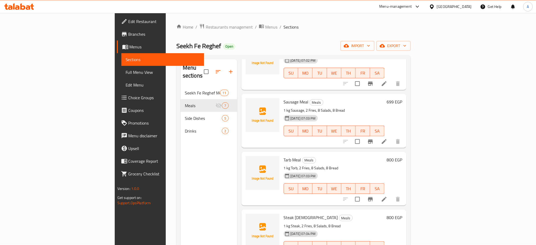
click at [402, 98] on h6 "699 EGP" at bounding box center [395, 101] width 16 height 7
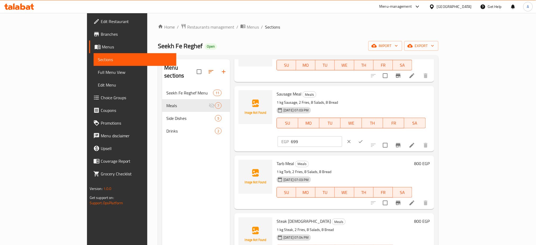
click at [342, 136] on input "699" at bounding box center [316, 141] width 51 height 11
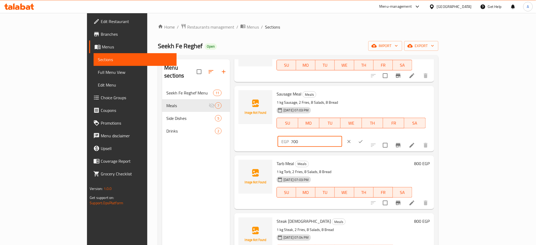
type input "700"
click at [366, 136] on button "ok" at bounding box center [361, 142] width 12 height 12
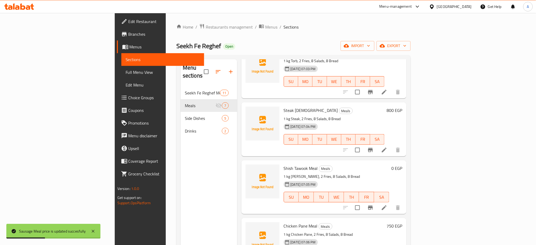
scroll to position [157, 0]
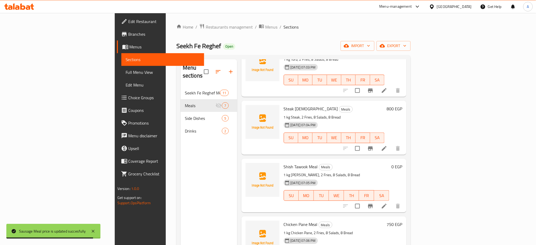
click at [402, 163] on div "0 EGP" at bounding box center [395, 166] width 13 height 7
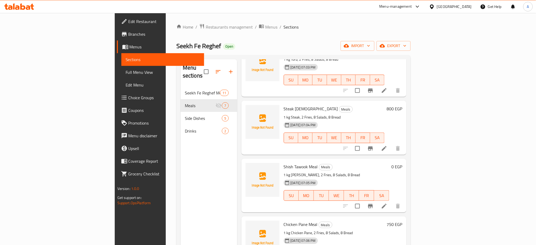
click at [402, 163] on h6 "0 EGP" at bounding box center [396, 166] width 11 height 7
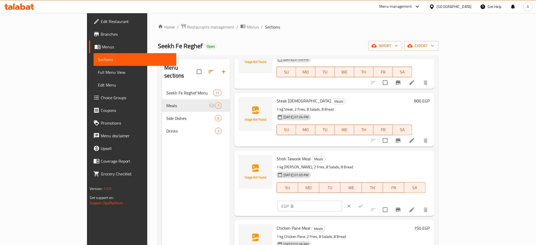
click at [342, 201] on input "0" at bounding box center [316, 206] width 51 height 11
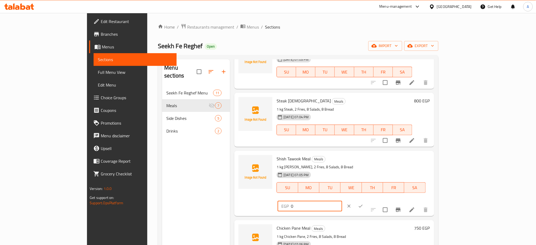
click at [342, 201] on input "0" at bounding box center [316, 206] width 51 height 11
type input "750"
click at [363, 203] on icon "ok" at bounding box center [360, 205] width 5 height 5
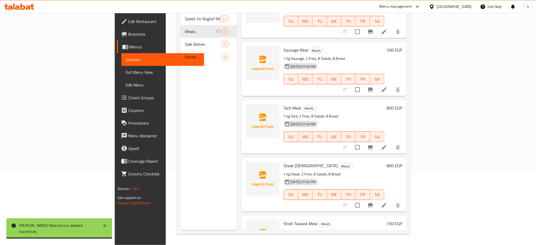
scroll to position [0, 0]
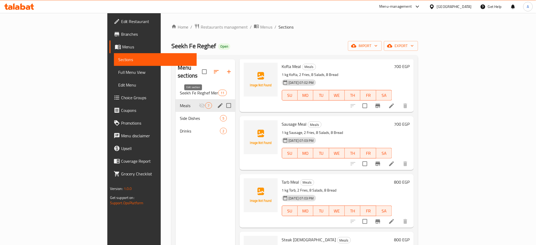
click at [217, 102] on icon "edit" at bounding box center [220, 105] width 6 height 6
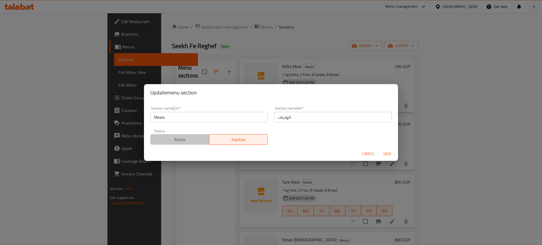
click at [182, 144] on button "Active" at bounding box center [179, 139] width 59 height 11
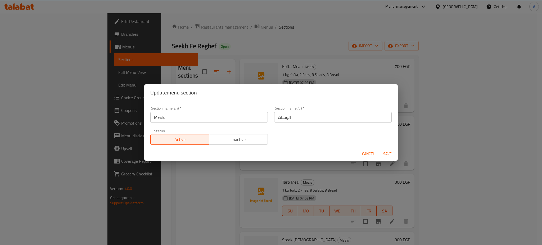
click at [387, 155] on span "Save" at bounding box center [387, 153] width 13 height 7
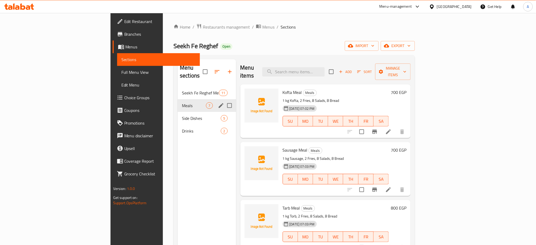
click at [407, 45] on div "Seekh Fe Reghef Open import export" at bounding box center [293, 46] width 241 height 10
click at [203, 28] on span "Restaurants management" at bounding box center [226, 27] width 47 height 6
